Goal: Use online tool/utility: Utilize a website feature to perform a specific function

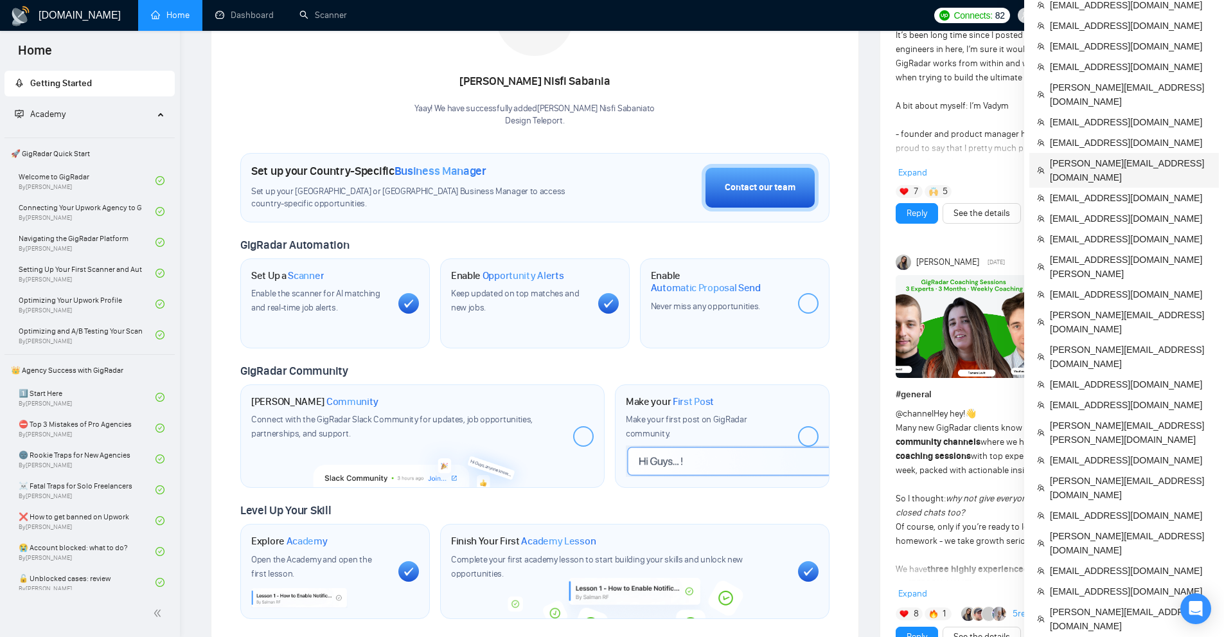
scroll to position [64, 0]
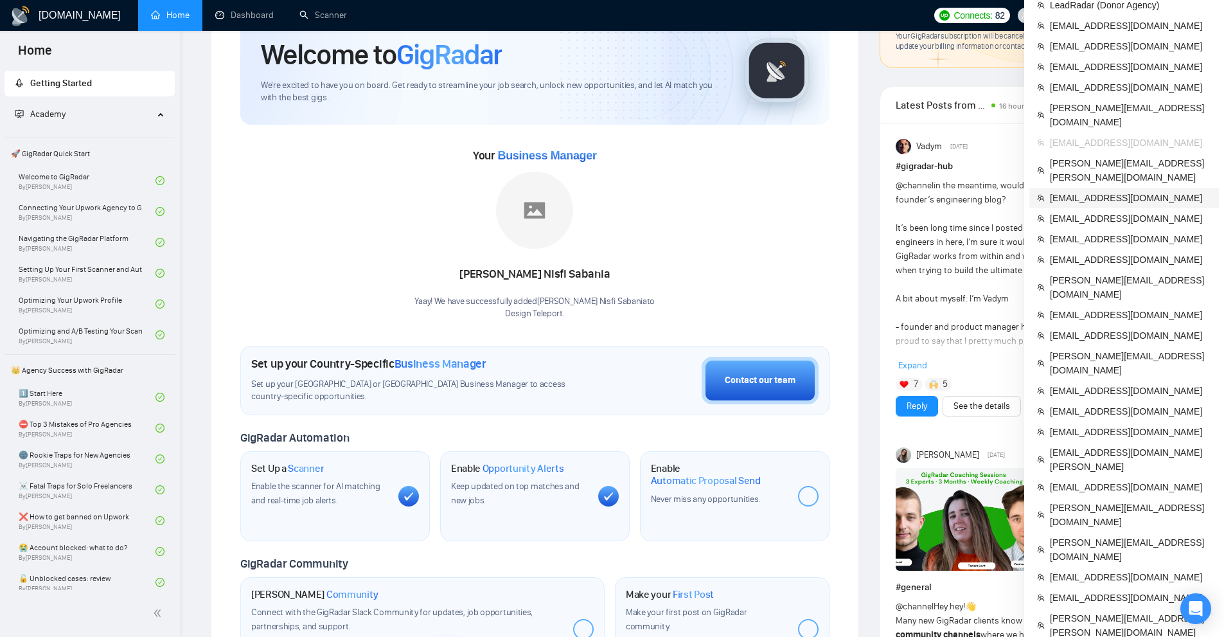
click at [1077, 191] on span "[EMAIL_ADDRESS][DOMAIN_NAME]" at bounding box center [1130, 198] width 161 height 14
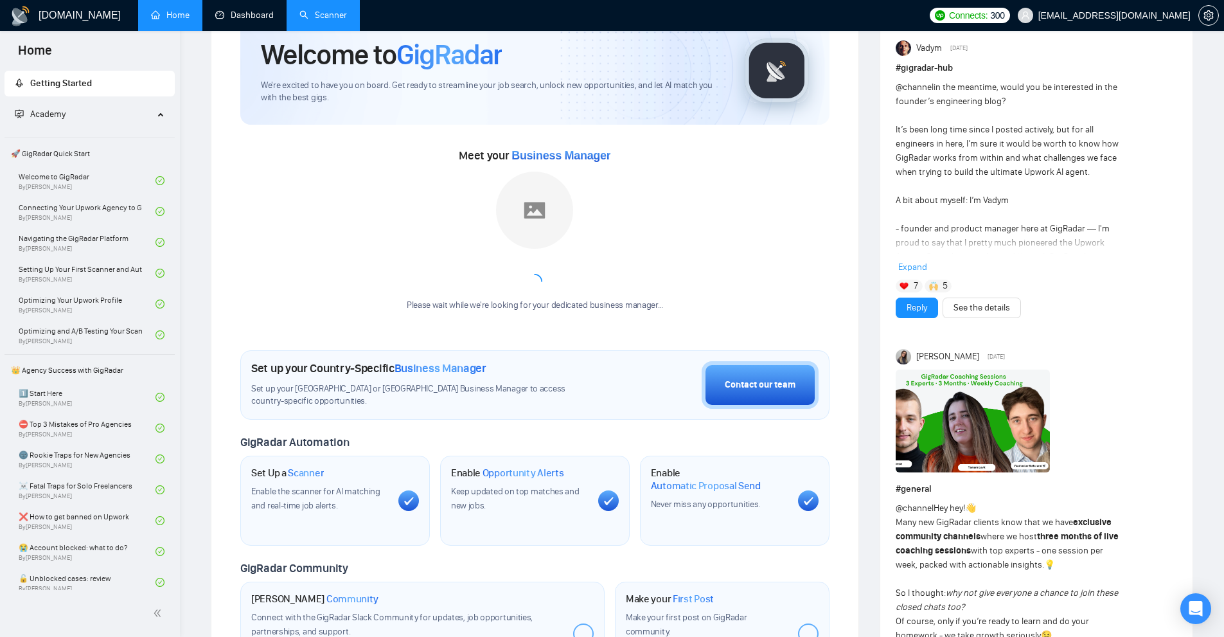
click at [310, 11] on link "Scanner" at bounding box center [323, 15] width 48 height 11
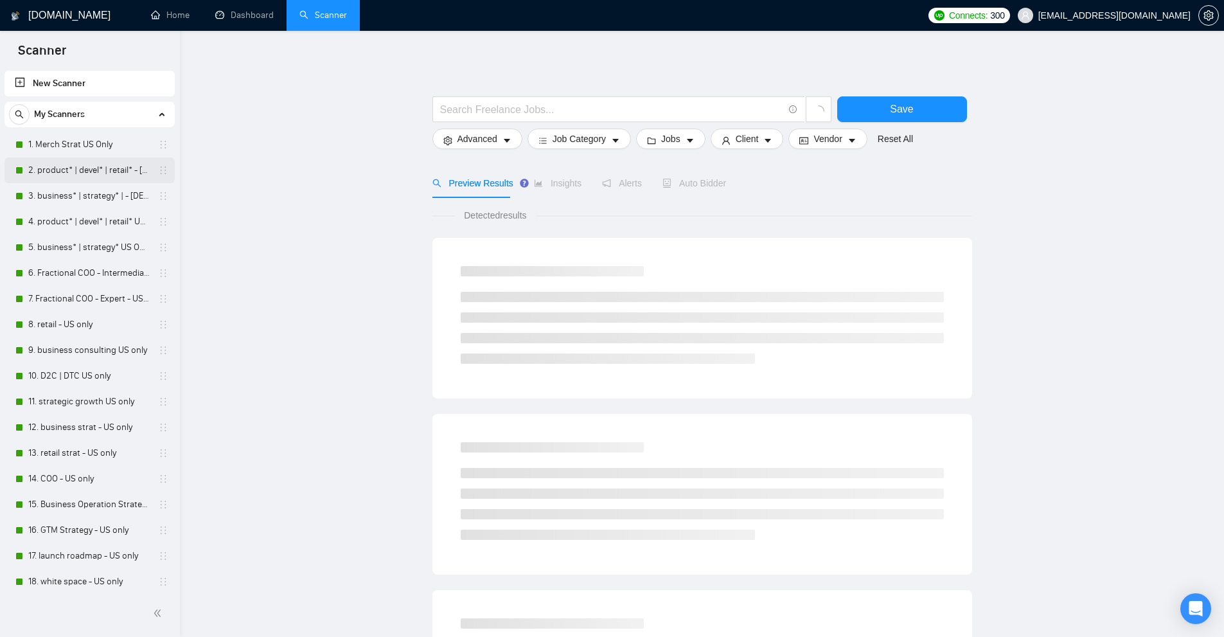
click at [60, 168] on link "2. product* | devel* | retail* - [DEMOGRAPHIC_DATA] ONLY EXPERT" at bounding box center [89, 170] width 122 height 26
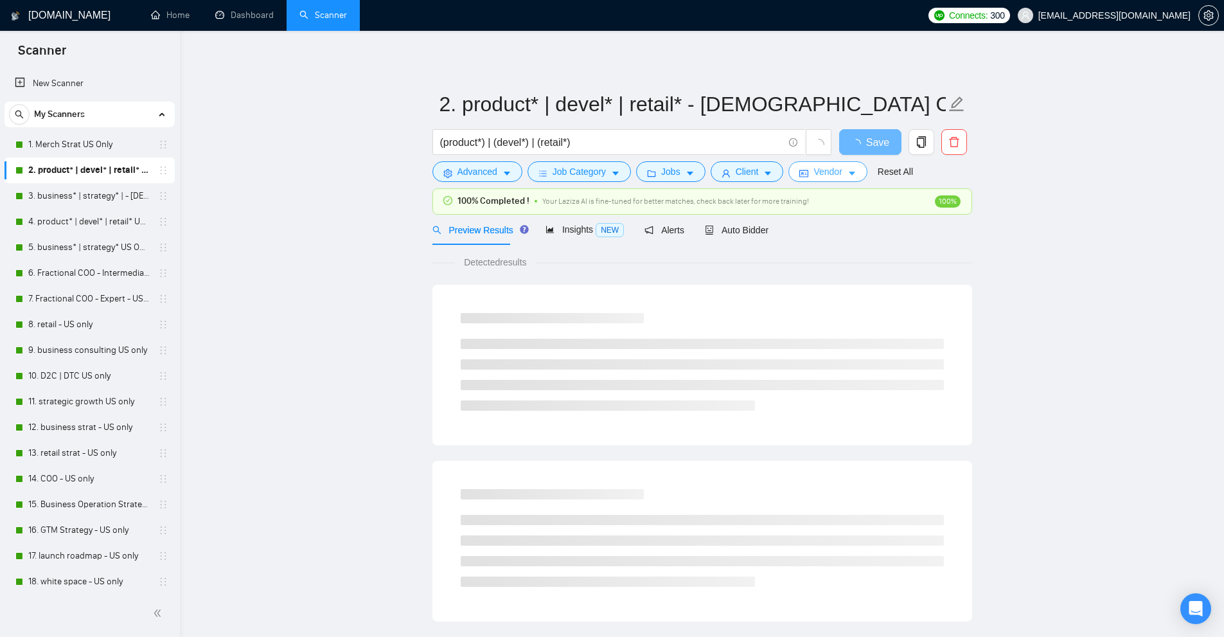
click at [821, 175] on span "Vendor" at bounding box center [827, 171] width 28 height 14
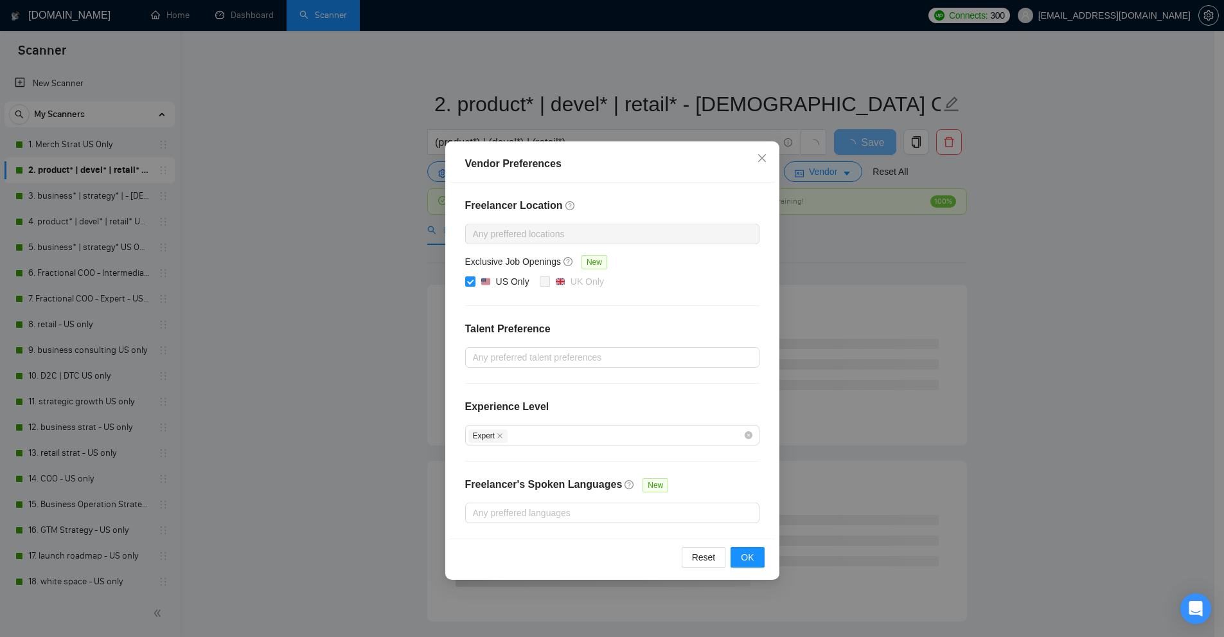
click at [267, 238] on div "Vendor Preferences Freelancer Location Any preffered locations Exclusive Job Op…" at bounding box center [612, 318] width 1224 height 637
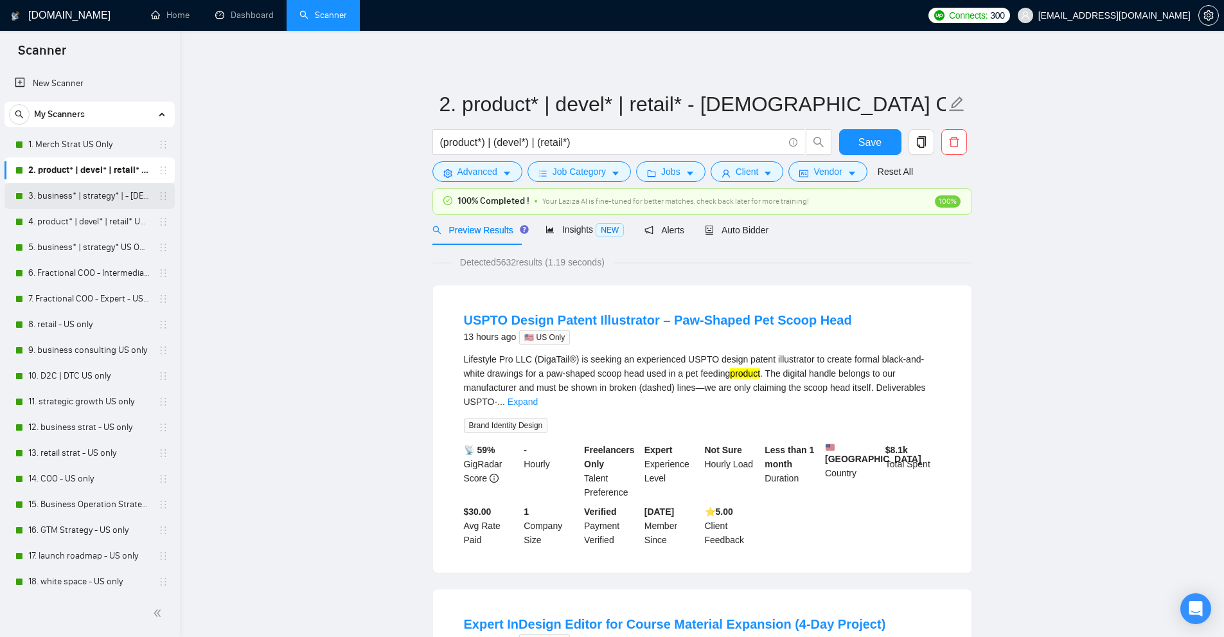
click at [105, 195] on link "3. business* | strategy* | - [DEMOGRAPHIC_DATA] ONLY EXPERT" at bounding box center [89, 196] width 122 height 26
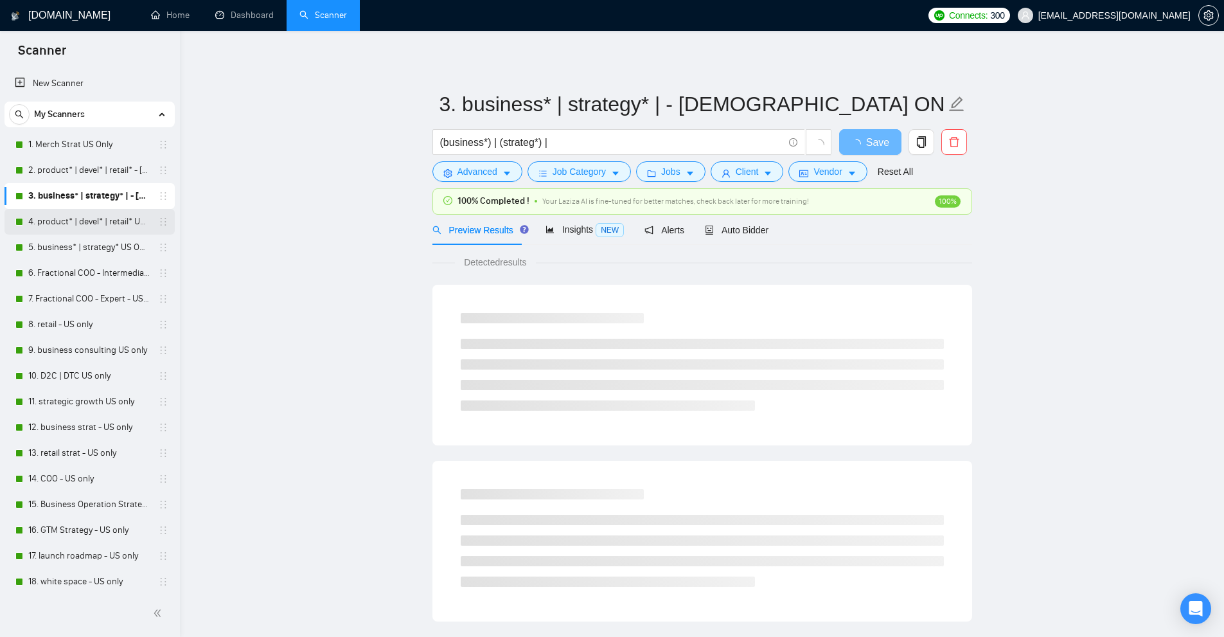
click at [92, 221] on link "4. product* | devel* | retail* US ONLY Intermediate" at bounding box center [89, 222] width 122 height 26
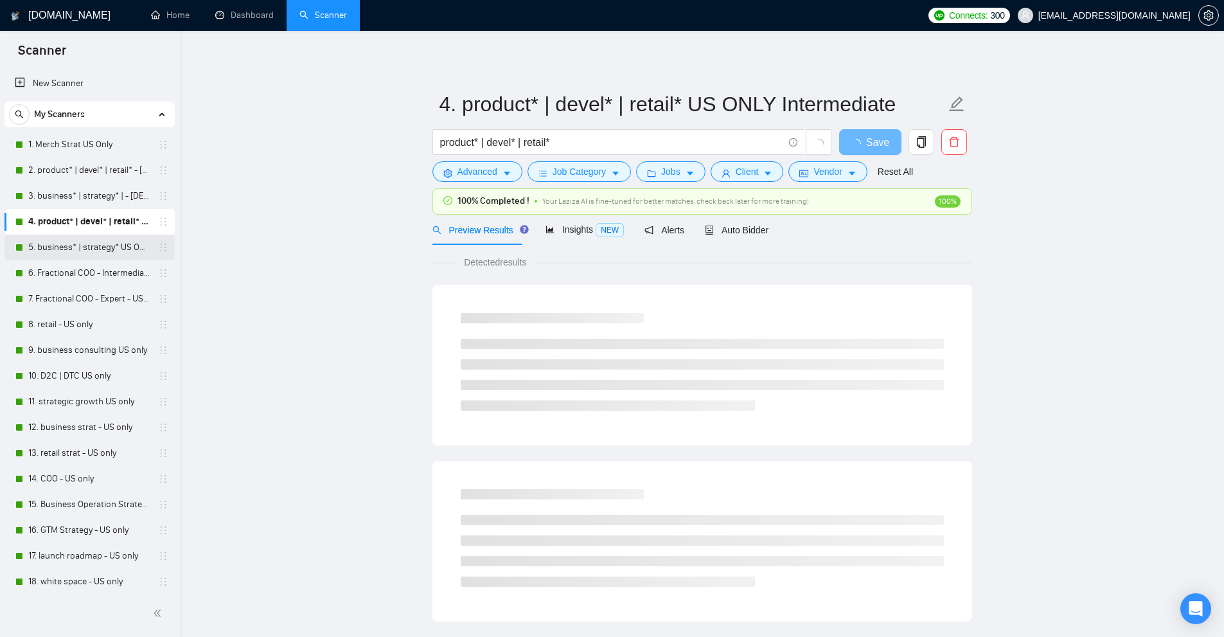
click at [92, 241] on link "5. business* | strategy* US ONLY Intermediate" at bounding box center [89, 247] width 122 height 26
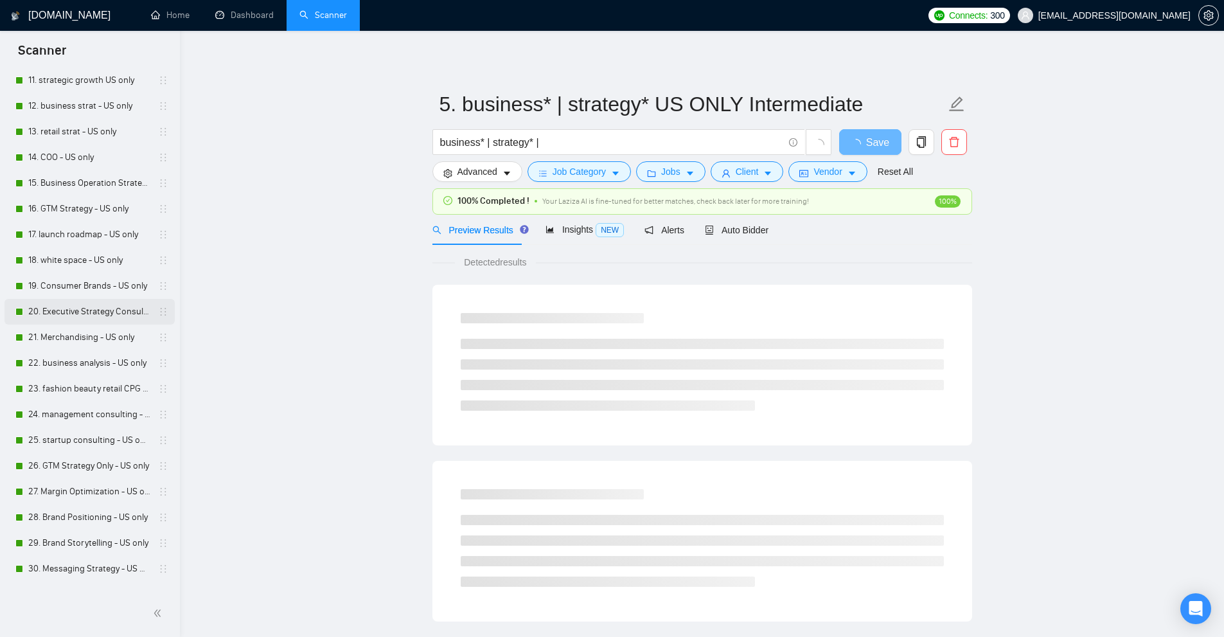
scroll to position [578, 0]
click at [80, 319] on link "30. Messaging Strategy - US Only" at bounding box center [89, 312] width 122 height 26
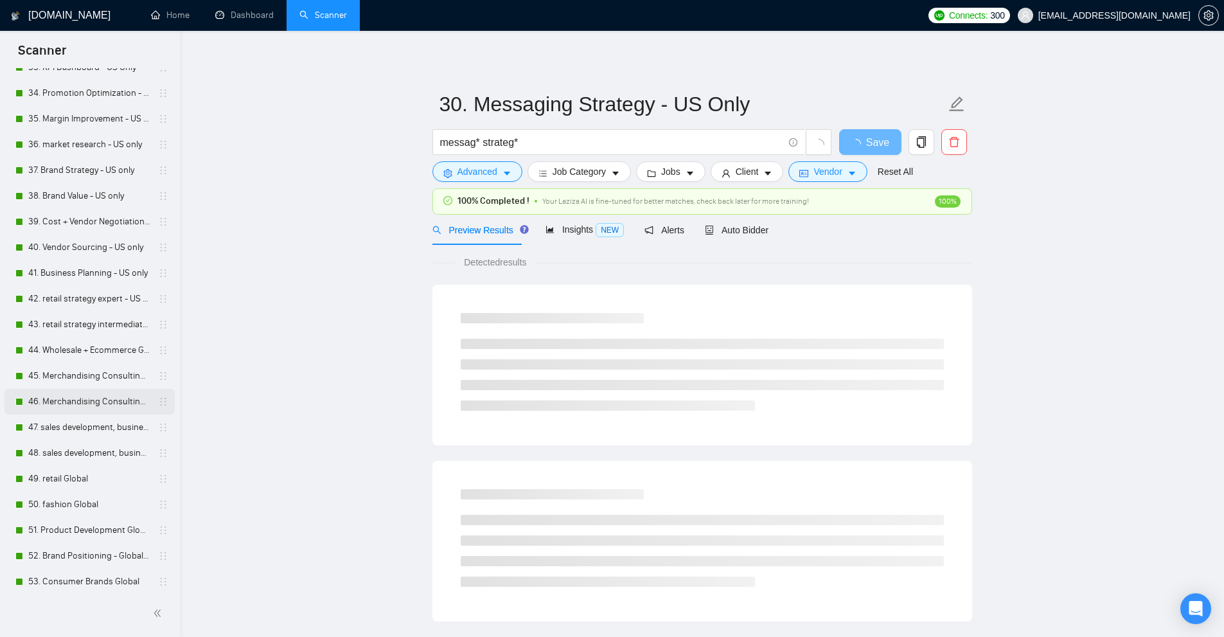
scroll to position [963, 0]
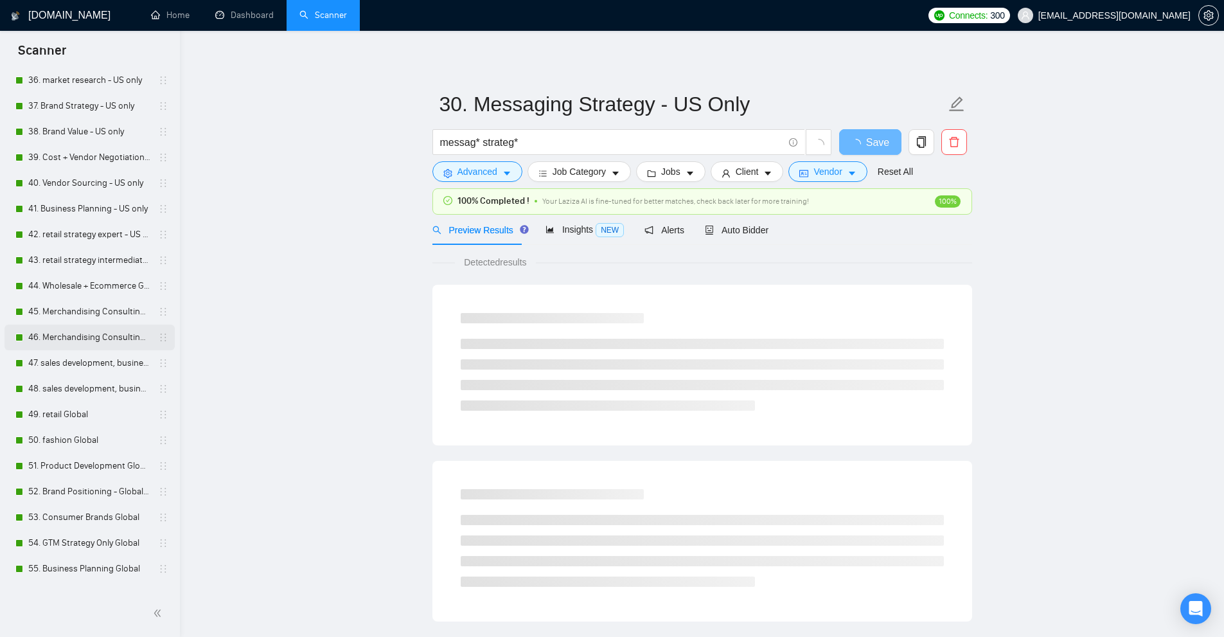
click at [78, 330] on link "46. Merchandising Consulting + Assortment intermediate - US only" at bounding box center [89, 337] width 122 height 26
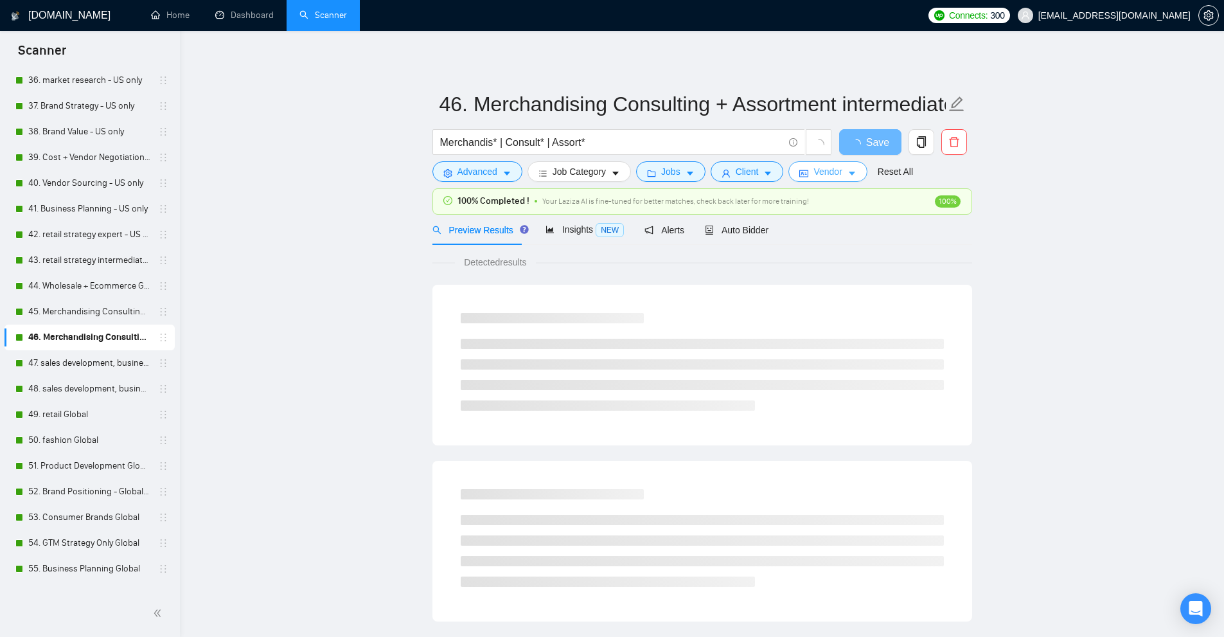
click at [831, 169] on span "Vendor" at bounding box center [827, 171] width 28 height 14
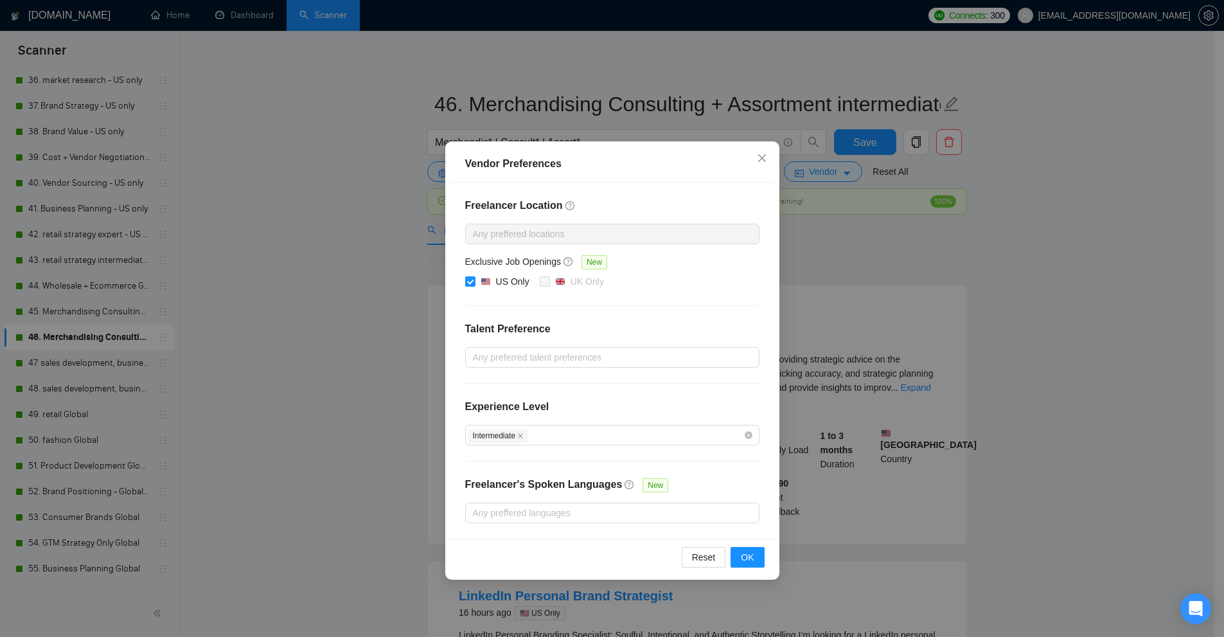
click at [147, 251] on div "Vendor Preferences Freelancer Location Any preffered locations Exclusive Job Op…" at bounding box center [612, 318] width 1224 height 637
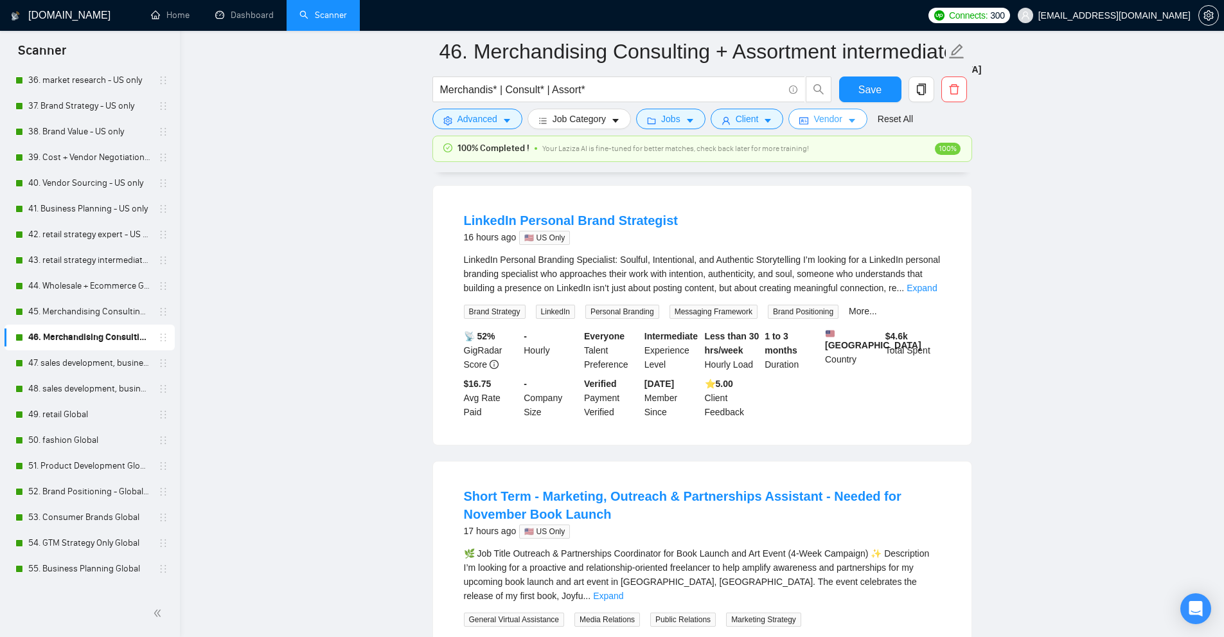
scroll to position [1092, 0]
click at [87, 547] on link ""pricing strategy" Global" at bounding box center [89, 543] width 122 height 26
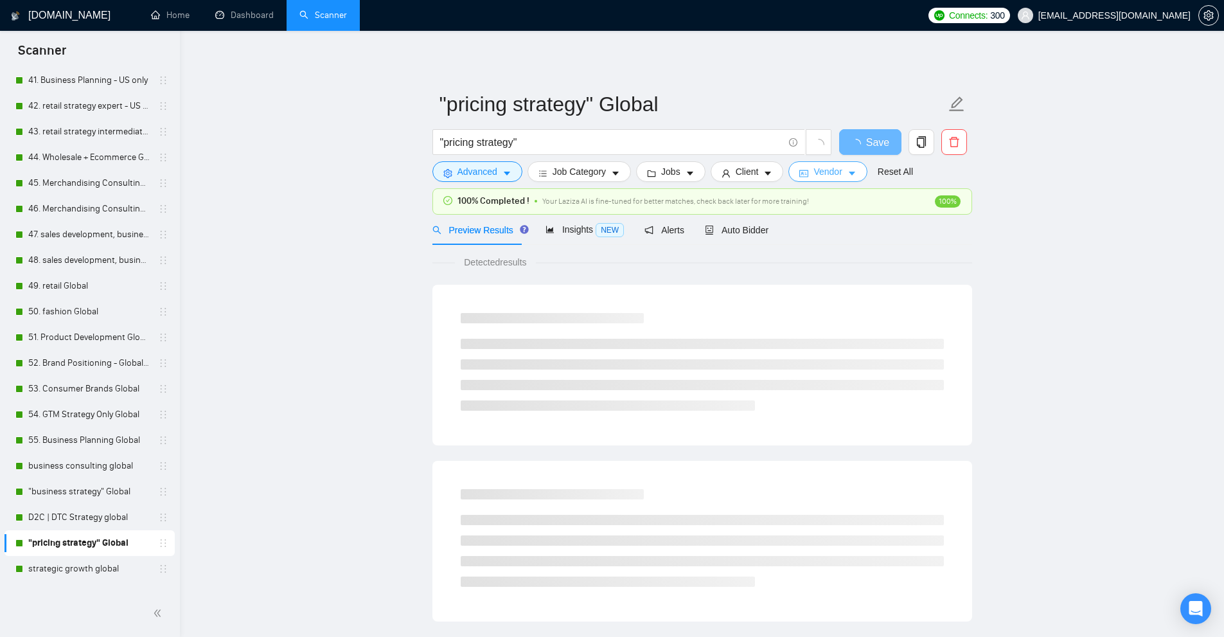
click at [828, 168] on span "Vendor" at bounding box center [827, 171] width 28 height 14
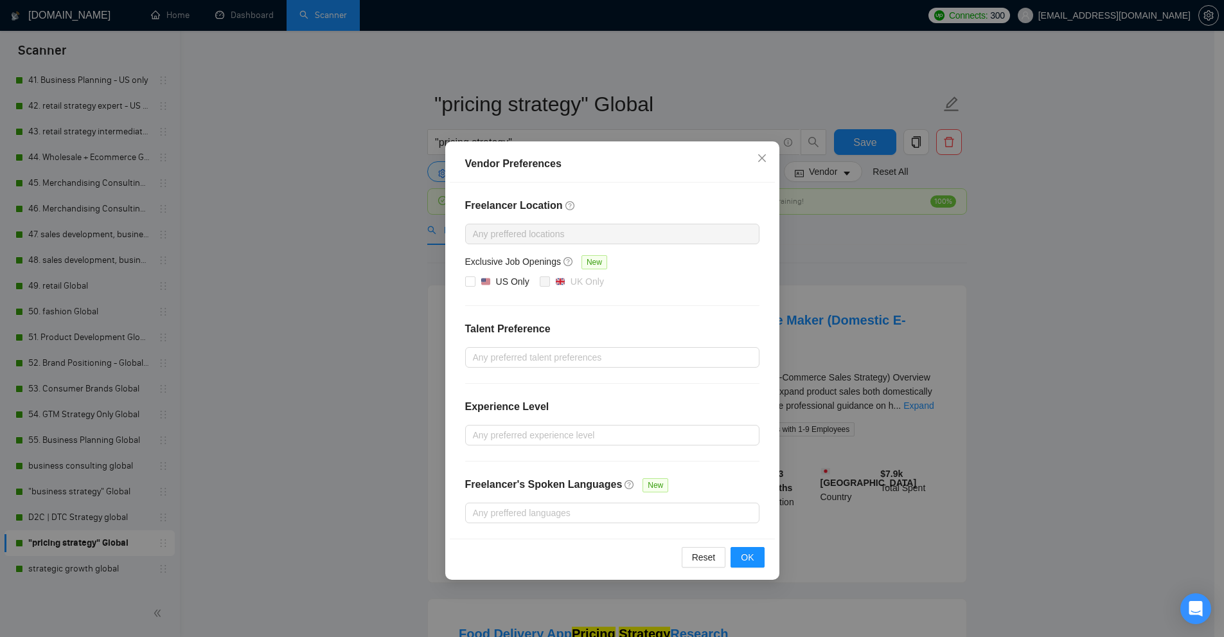
click at [863, 265] on div "Vendor Preferences Freelancer Location Any preffered locations Exclusive Job Op…" at bounding box center [612, 318] width 1224 height 637
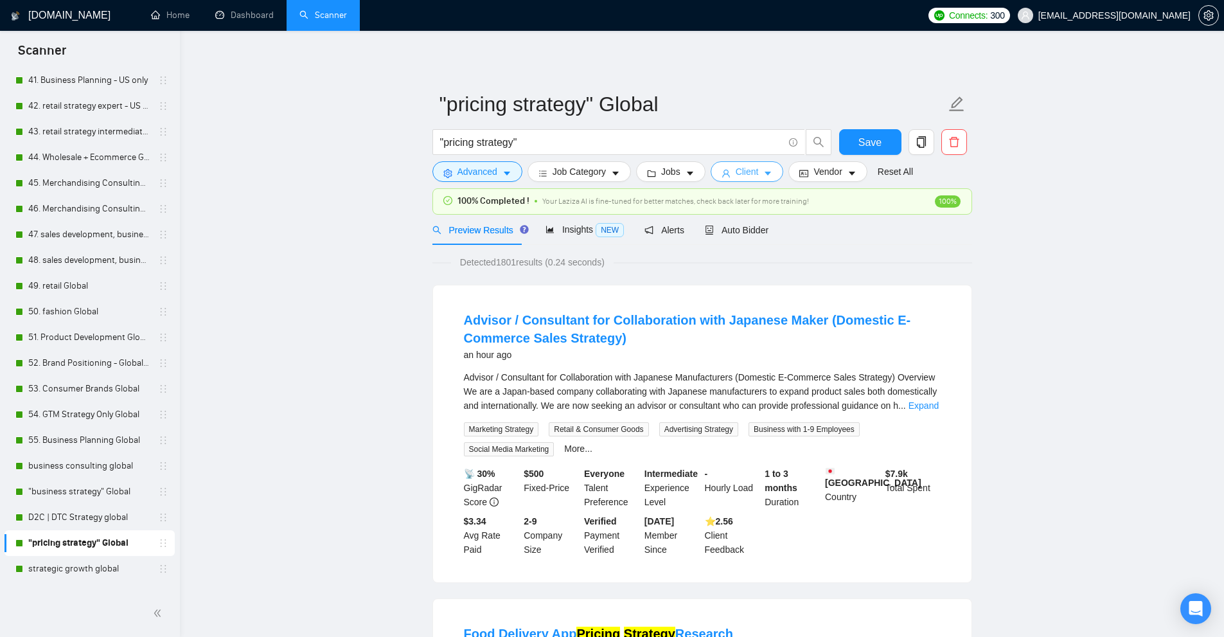
click at [748, 175] on span "Client" at bounding box center [746, 171] width 23 height 14
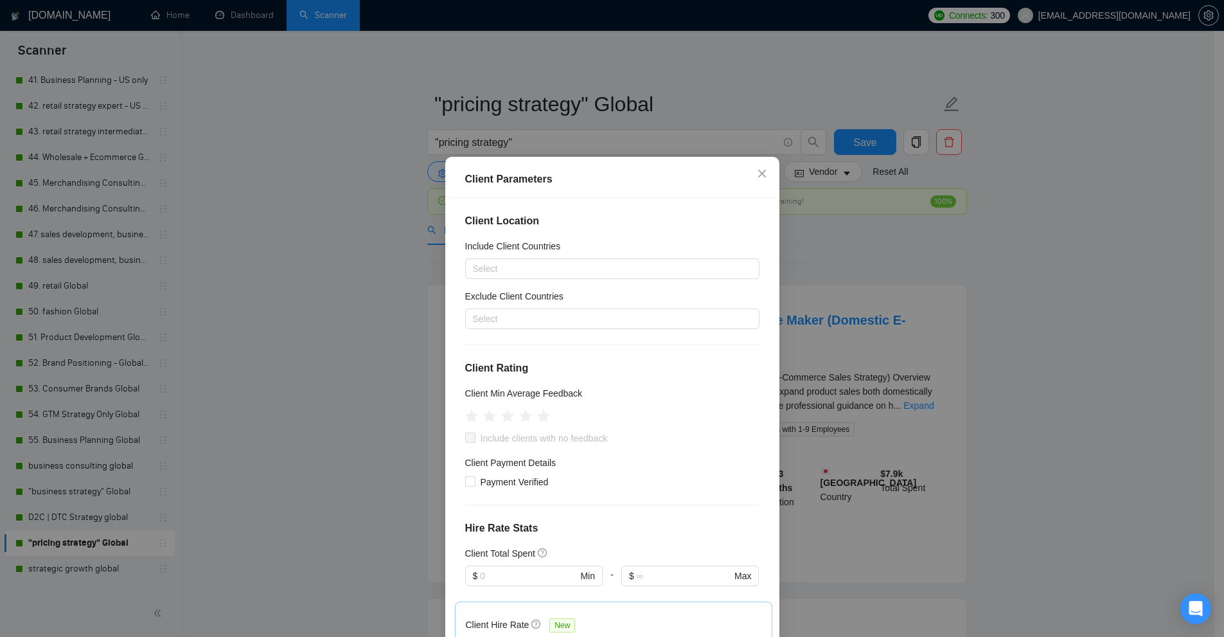
click at [497, 281] on div "Client Location Include Client Countries Select Exclude Client Countries Select…" at bounding box center [612, 421] width 325 height 446
click at [489, 272] on div at bounding box center [605, 268] width 275 height 15
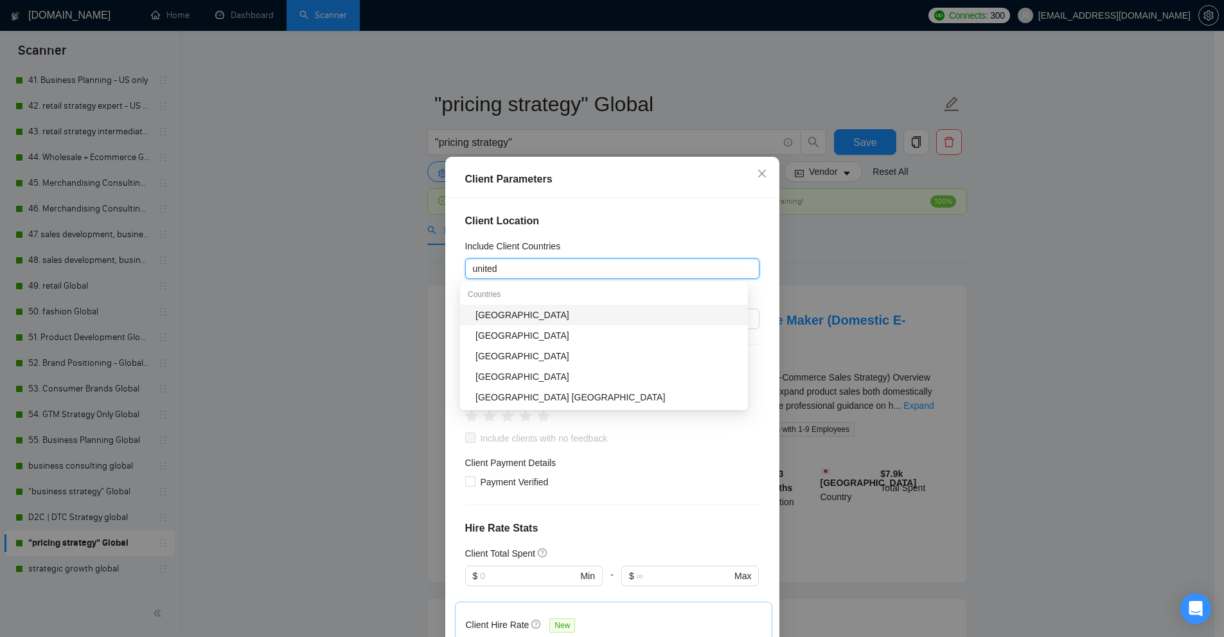
type input "united"
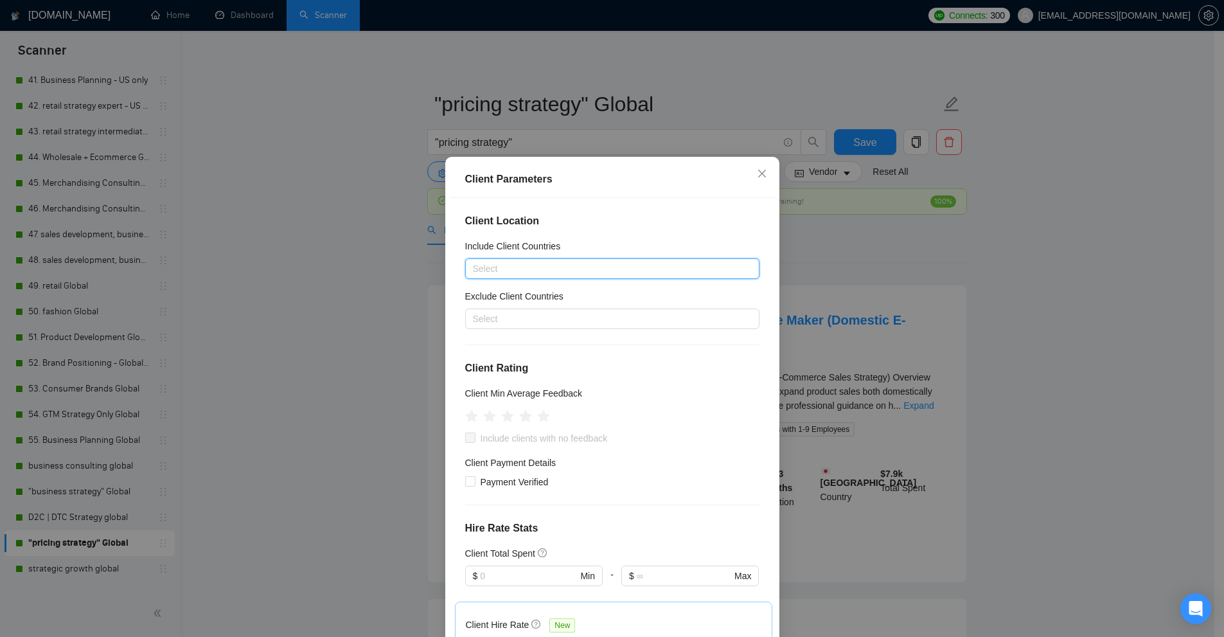
drag, startPoint x: 510, startPoint y: 262, endPoint x: 520, endPoint y: 262, distance: 10.3
click at [510, 262] on div at bounding box center [605, 268] width 275 height 15
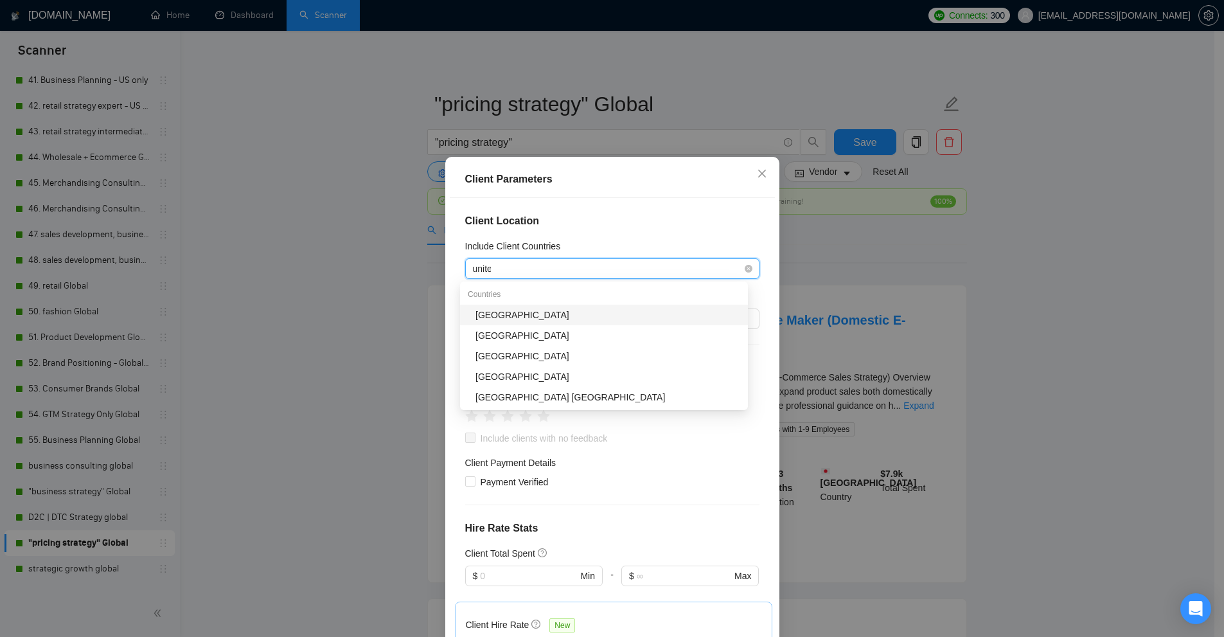
type input "united"
click at [536, 312] on div "[GEOGRAPHIC_DATA]" at bounding box center [607, 315] width 265 height 14
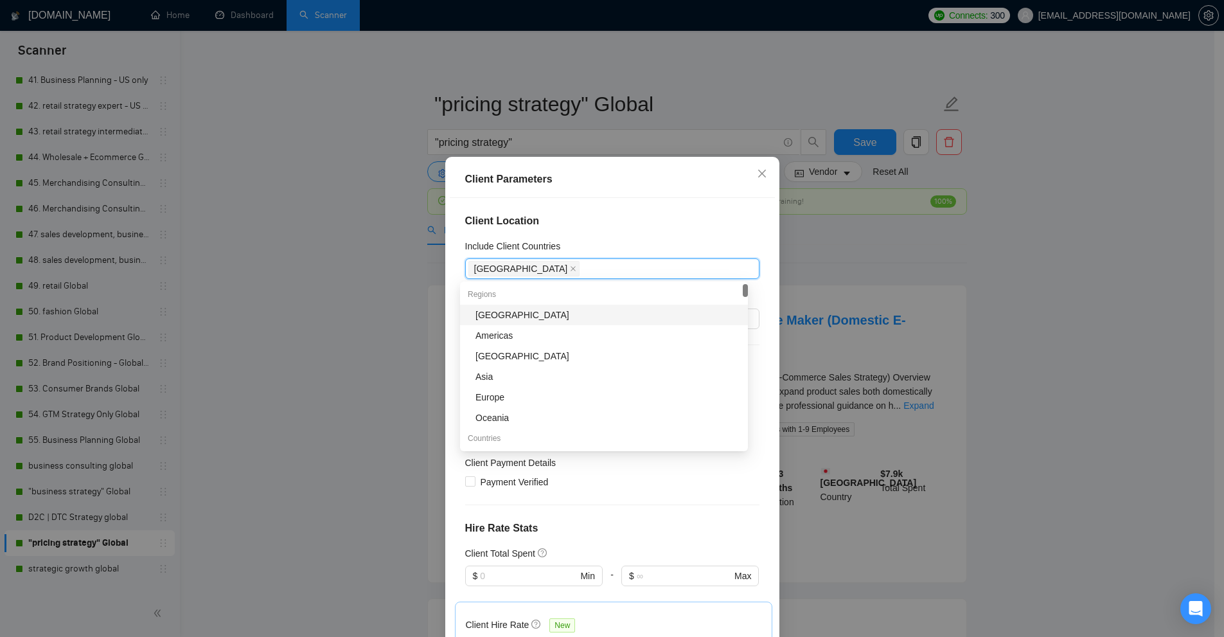
click at [883, 276] on div "Client Parameters Client Location Include Client Countries [GEOGRAPHIC_DATA] Ex…" at bounding box center [612, 318] width 1224 height 637
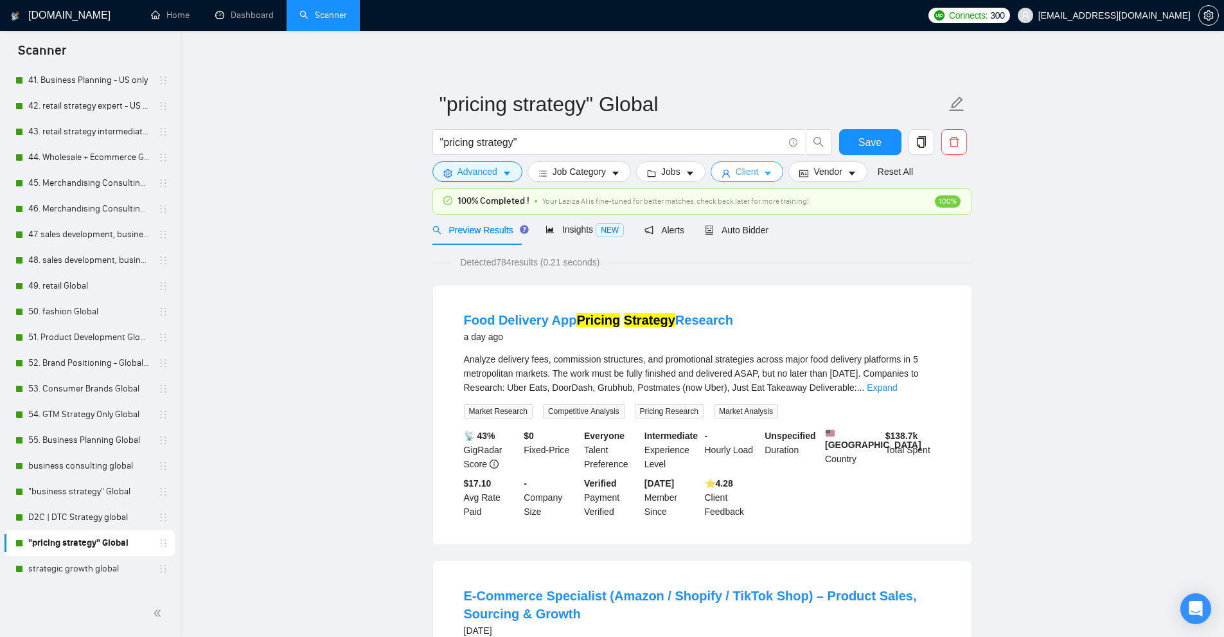
click at [752, 161] on button "Client" at bounding box center [746, 171] width 73 height 21
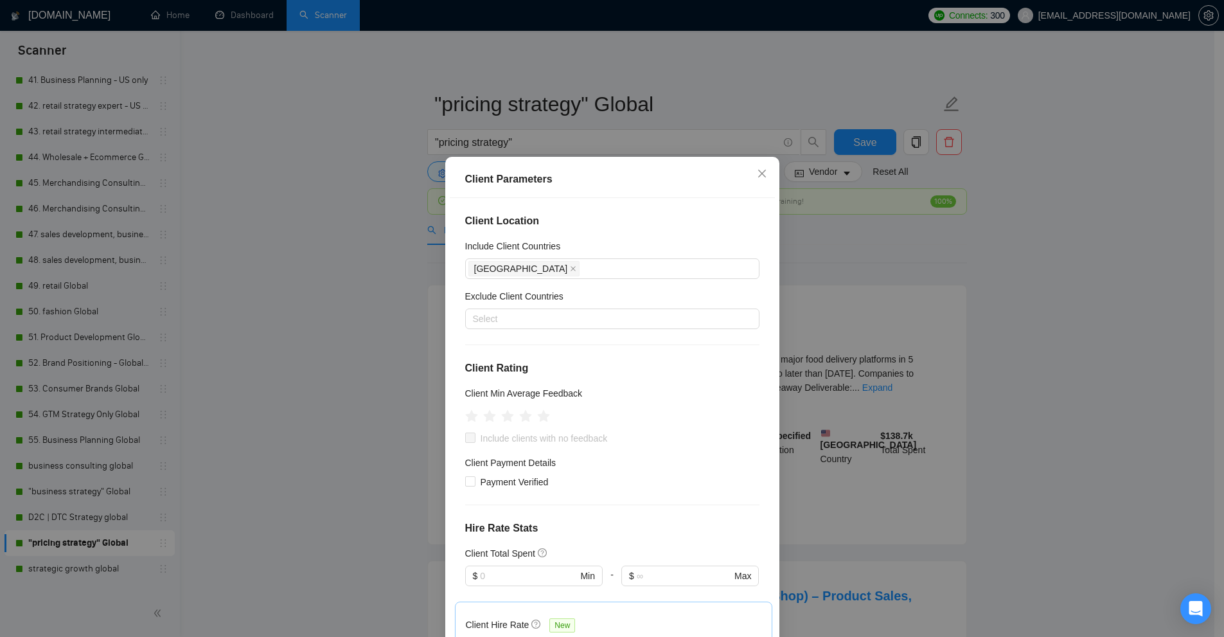
click at [829, 254] on div "Client Parameters Client Location Include Client Countries [GEOGRAPHIC_DATA] Ex…" at bounding box center [612, 318] width 1224 height 637
